Goal: Task Accomplishment & Management: Use online tool/utility

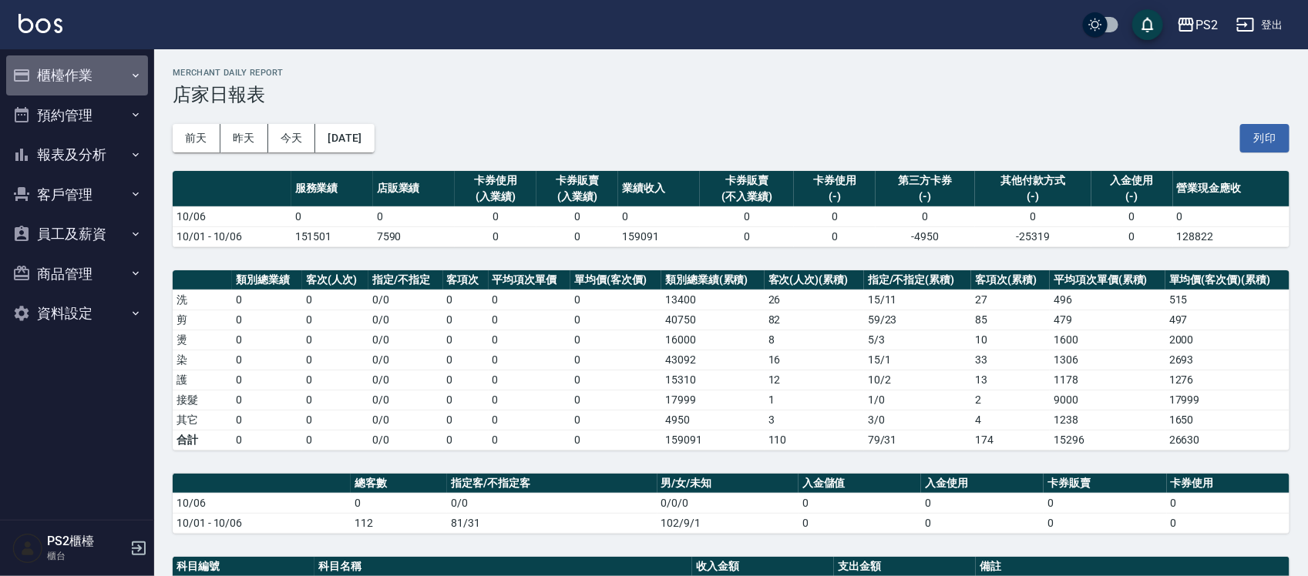
click at [66, 86] on button "櫃檯作業" at bounding box center [77, 75] width 142 height 40
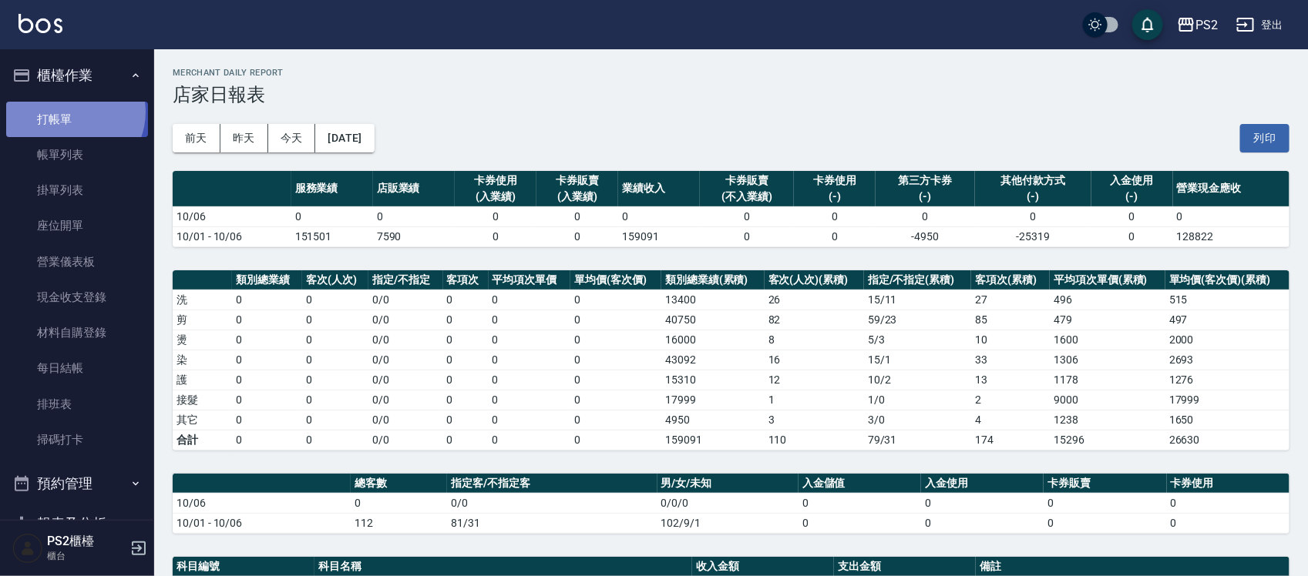
click at [71, 112] on link "打帳單" at bounding box center [77, 119] width 142 height 35
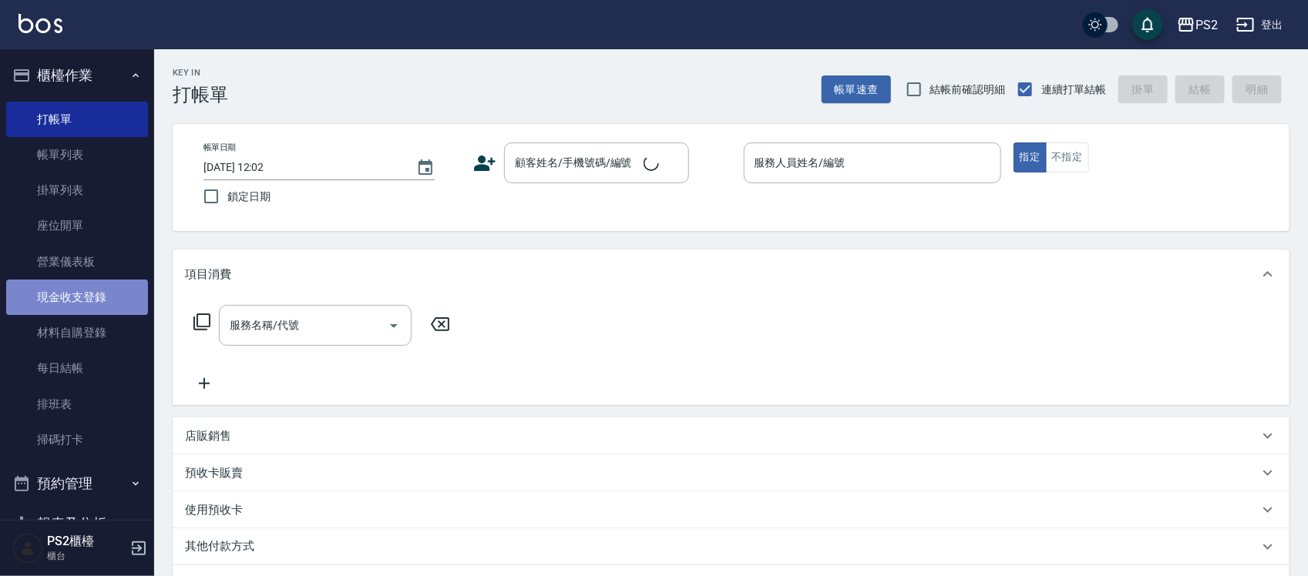
click at [95, 308] on link "現金收支登錄" at bounding box center [77, 297] width 142 height 35
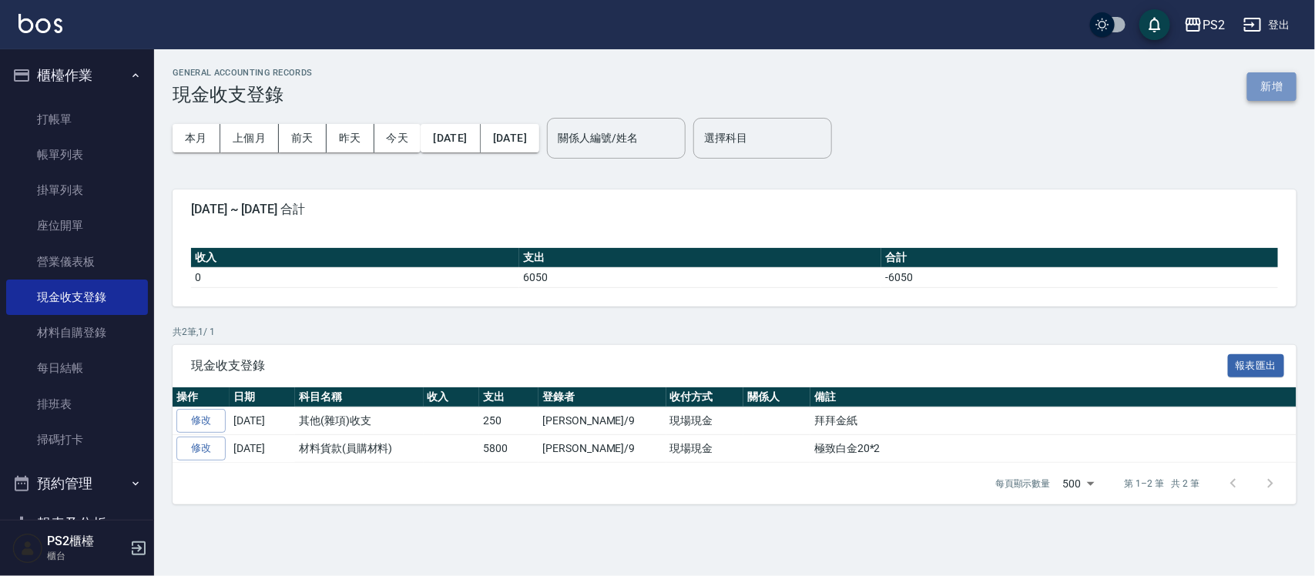
click at [1272, 86] on button "新增" at bounding box center [1271, 86] width 49 height 29
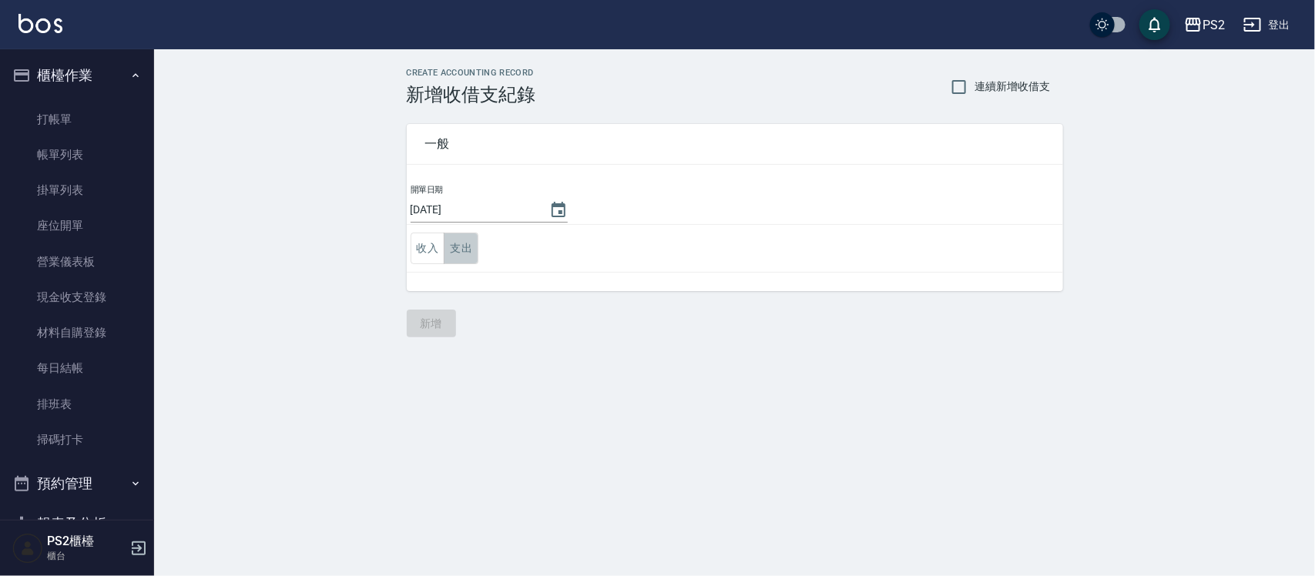
drag, startPoint x: 456, startPoint y: 243, endPoint x: 474, endPoint y: 270, distance: 31.6
click at [455, 243] on button "支出" at bounding box center [461, 249] width 35 height 32
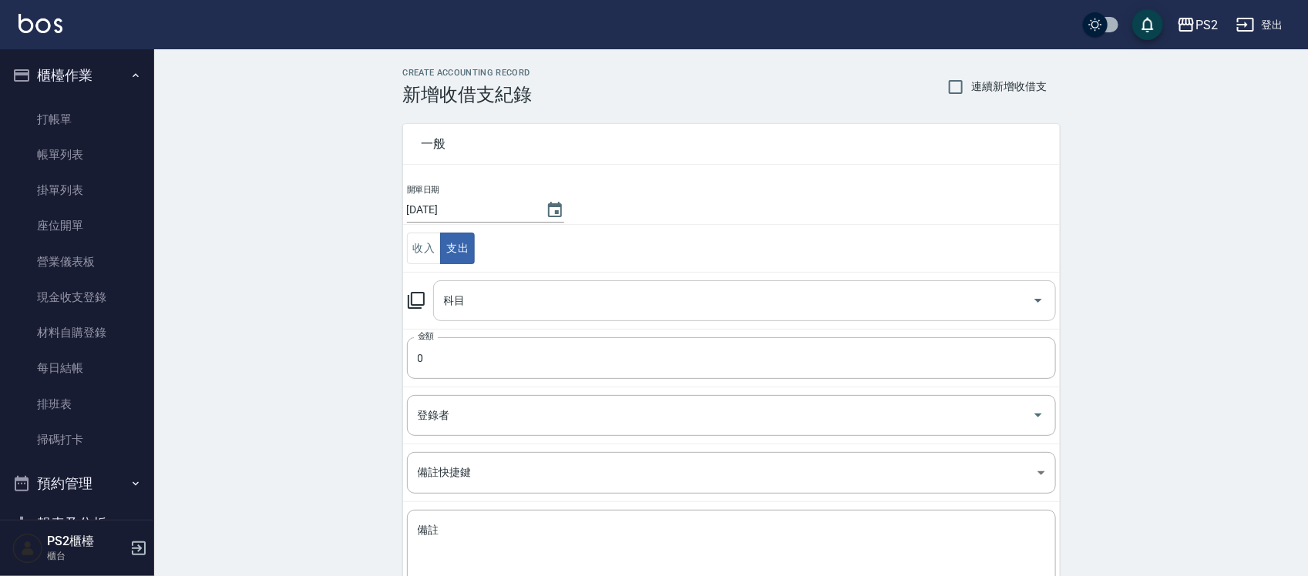
click at [485, 299] on input "科目" at bounding box center [733, 300] width 586 height 27
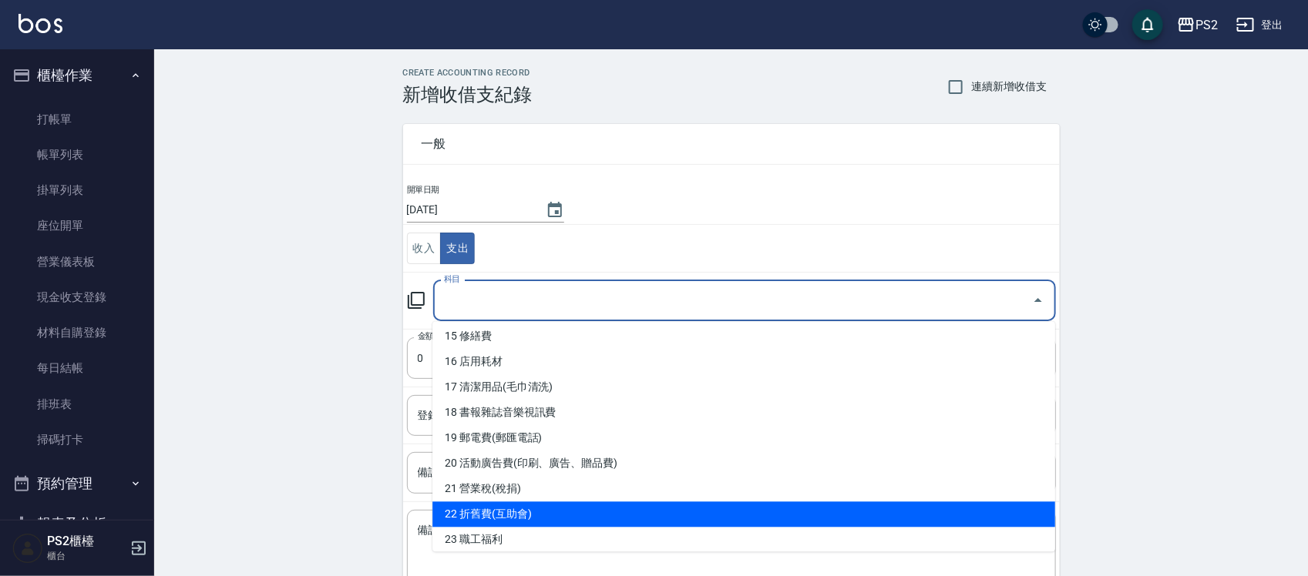
scroll to position [482, 0]
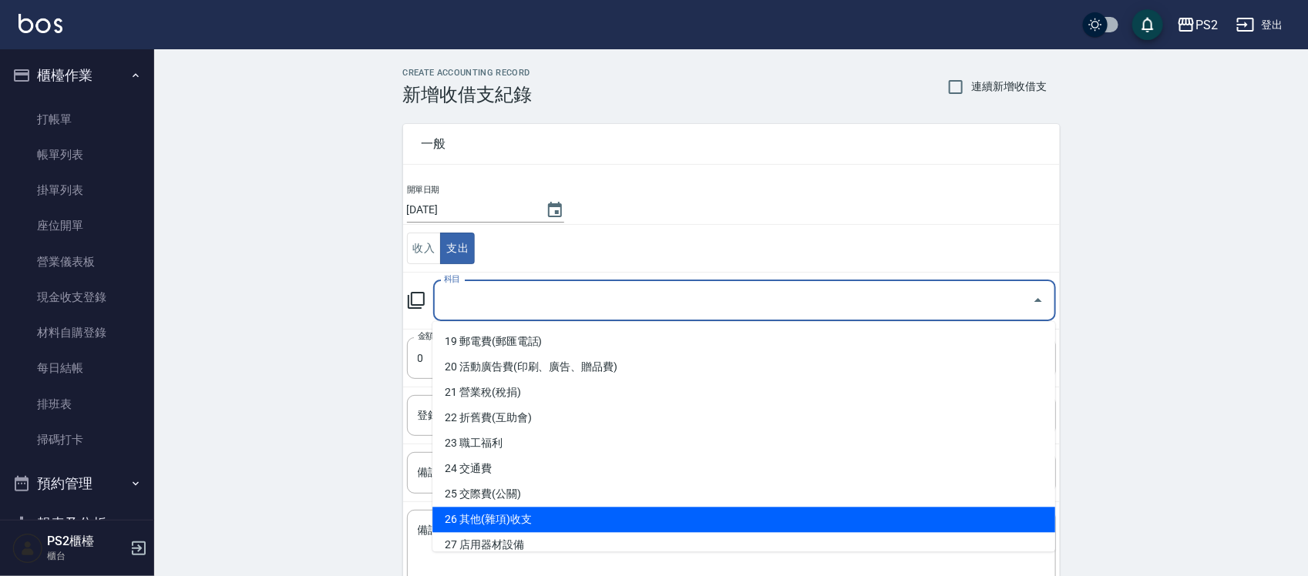
click at [521, 514] on li "26 其他(雜項)收支" at bounding box center [743, 520] width 623 height 25
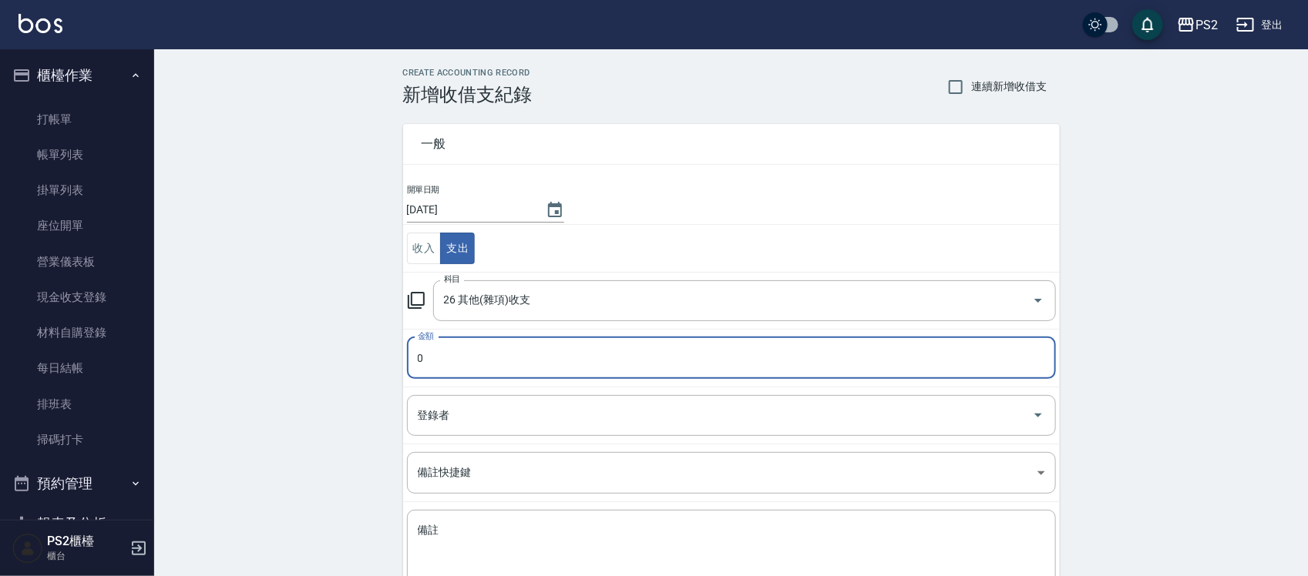
type input "26 其他(雜項)收支"
type input "120"
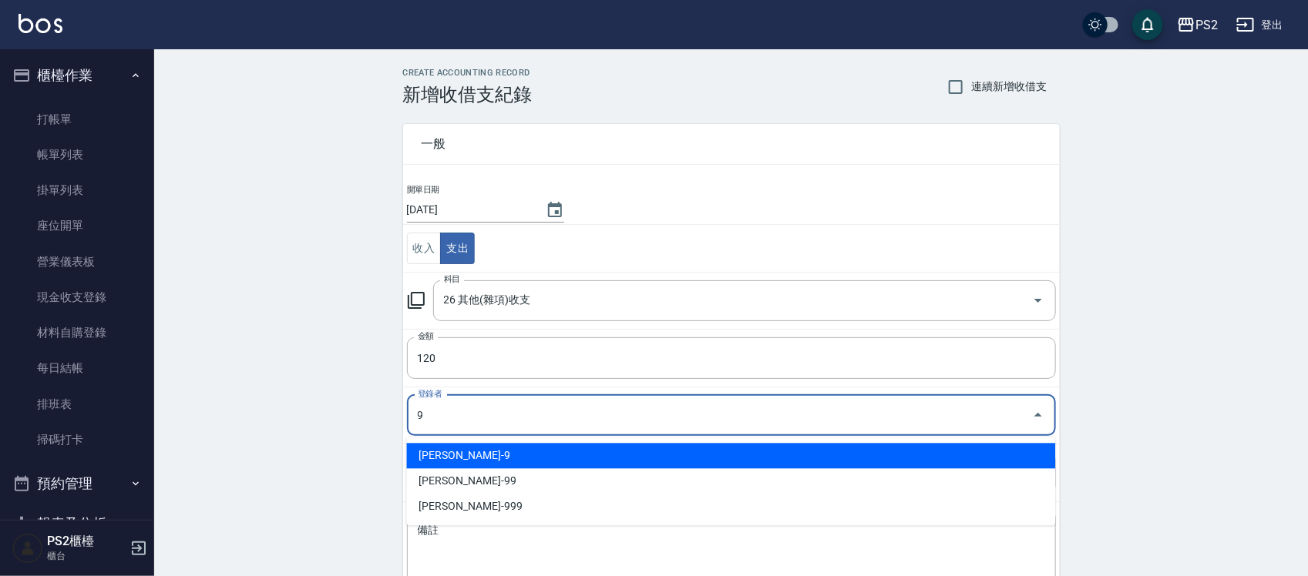
type input "[PERSON_NAME]-9"
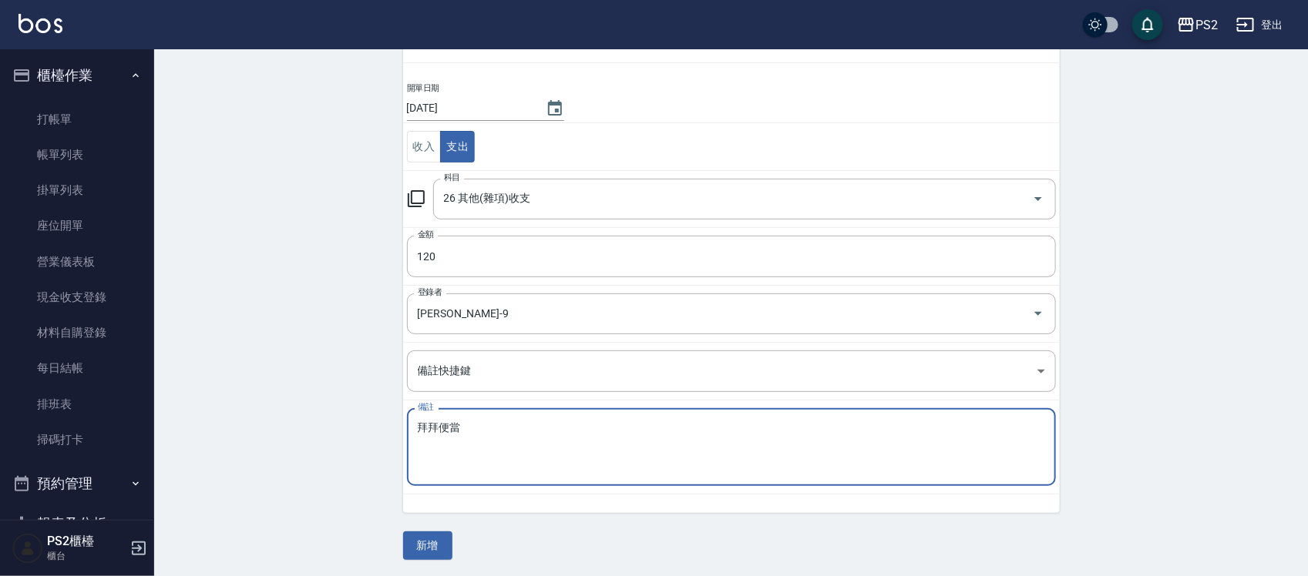
scroll to position [105, 0]
type textarea "拜拜便當"
click at [445, 546] on button "新增" at bounding box center [427, 543] width 49 height 29
